Goal: Task Accomplishment & Management: Complete application form

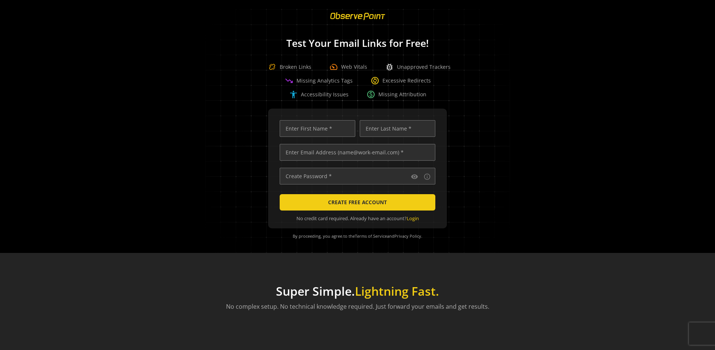
scroll to position [0, 2409]
click at [356, 152] on input "text" at bounding box center [358, 152] width 156 height 17
type input "[EMAIL_ADDRESS][DOMAIN_NAME]"
click at [315, 128] on input "text" at bounding box center [318, 128] width 76 height 17
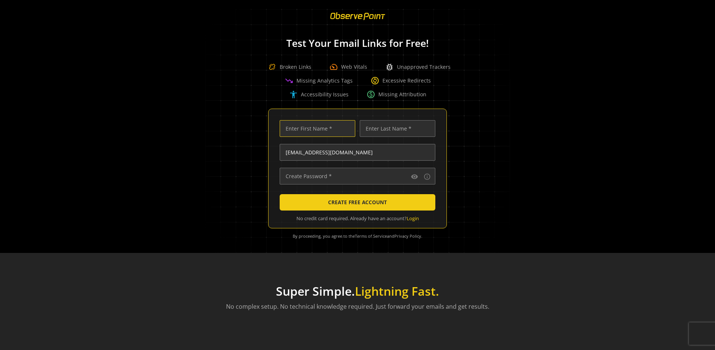
scroll to position [0, 0]
type input "Test"
click at [395, 128] on input "text" at bounding box center [398, 128] width 76 height 17
type input "Test"
click at [356, 176] on input "text" at bounding box center [358, 176] width 156 height 17
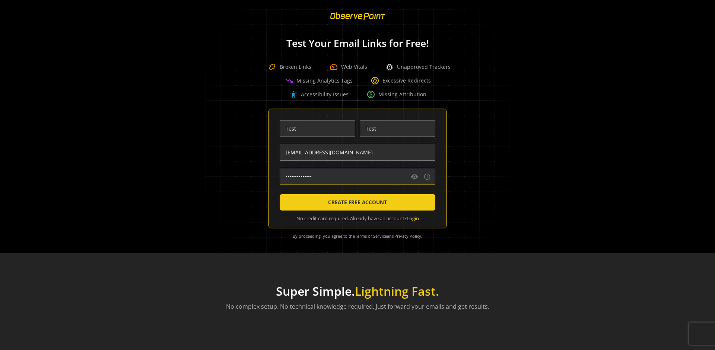
type input "••••••••••••••"
click at [356, 203] on span "CREATE FREE ACCOUNT" at bounding box center [357, 202] width 59 height 13
